Goal: Navigation & Orientation: Find specific page/section

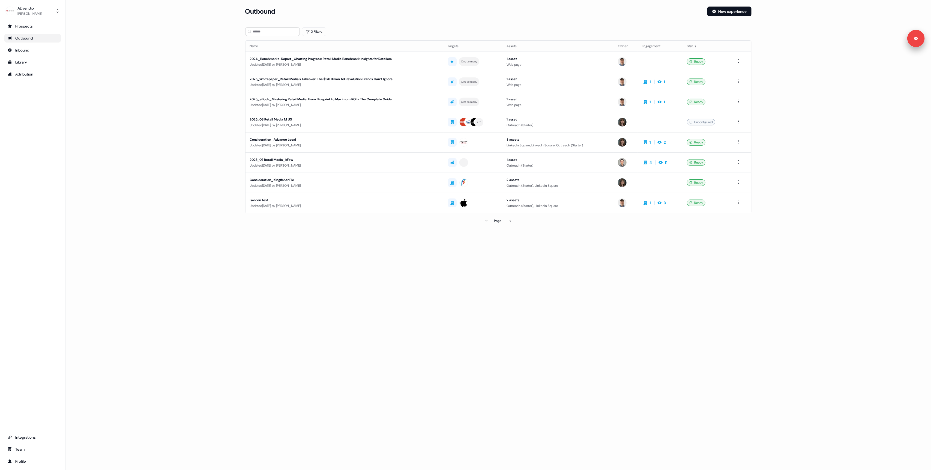
click at [181, 89] on main "Loading... Outbound New experience 0 Filters Name Targets Assets Owner Engageme…" at bounding box center [498, 124] width 866 height 235
click at [28, 38] on div "Outbound" at bounding box center [33, 37] width 50 height 5
click at [20, 28] on div "Prospects" at bounding box center [33, 25] width 50 height 5
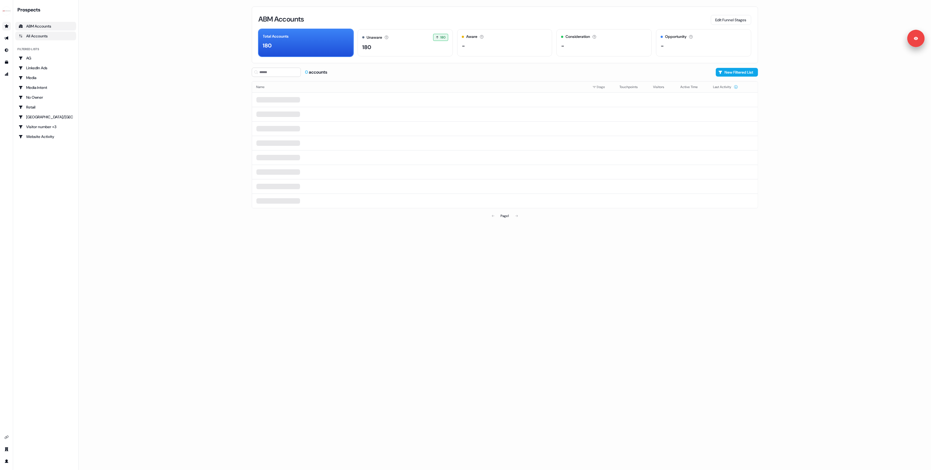
click at [32, 37] on div "All Accounts" at bounding box center [46, 35] width 54 height 5
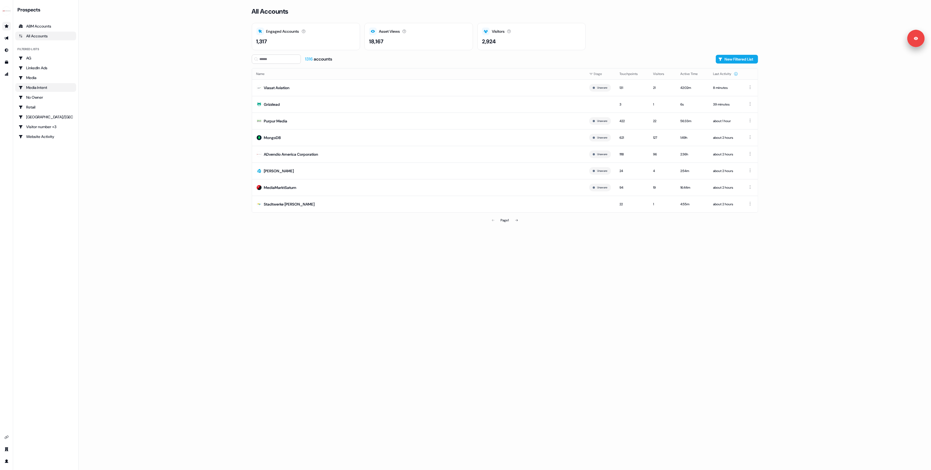
click at [31, 88] on div "Media Intent" at bounding box center [46, 87] width 54 height 5
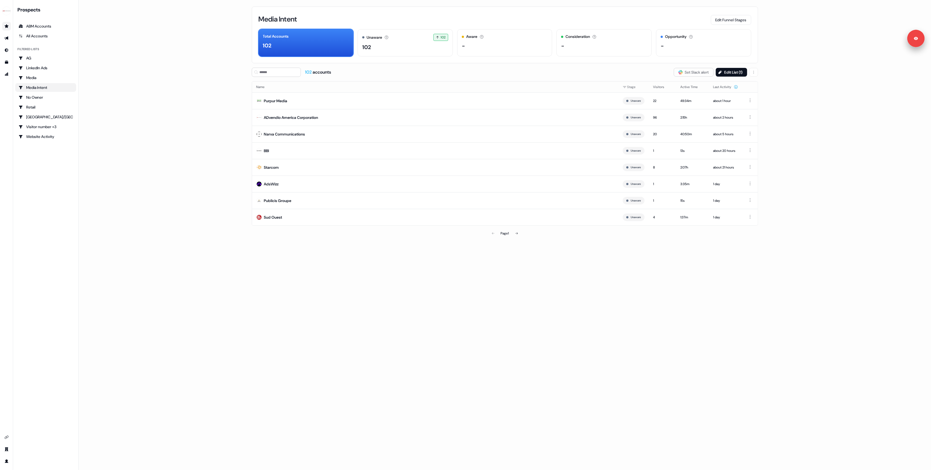
click at [176, 98] on main "Loading... Media Intent Edit Funnel Stages Total Accounts 102 Unaware The defau…" at bounding box center [505, 235] width 852 height 470
click at [6, 61] on icon "Go to templates" at bounding box center [6, 62] width 3 height 3
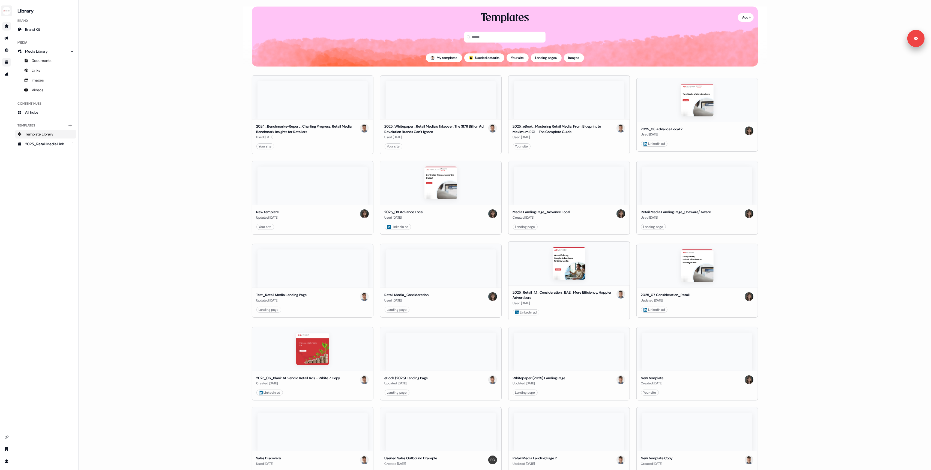
click at [2, 12] on img "side nav menu" at bounding box center [6, 11] width 9 height 9
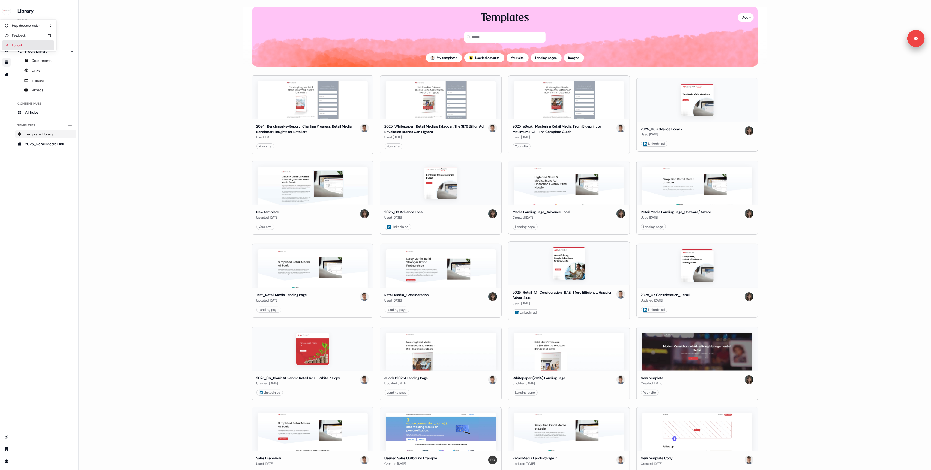
click at [22, 45] on div "Logout" at bounding box center [28, 45] width 52 height 10
click at [184, 93] on main "Loading... Add Templates My templates ; Userled defaults Your site Landing page…" at bounding box center [505, 235] width 852 height 470
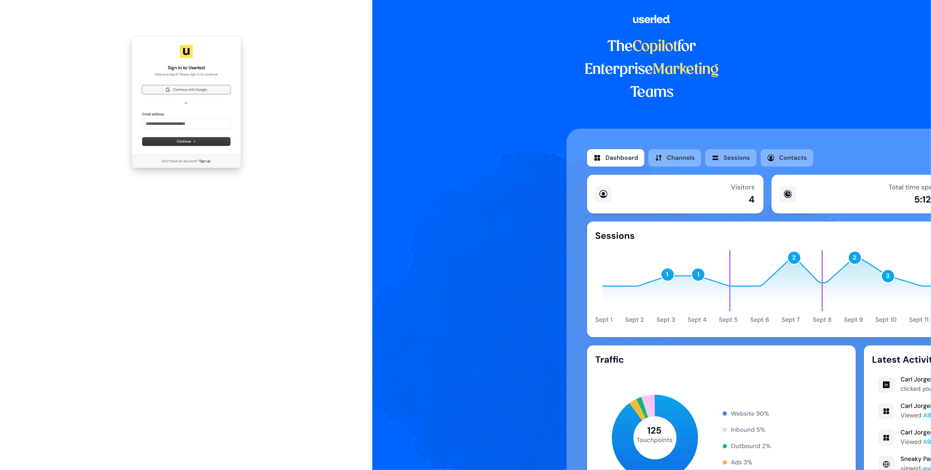
click at [199, 92] on span "Continue with Google" at bounding box center [190, 89] width 34 height 5
